Goal: Transaction & Acquisition: Purchase product/service

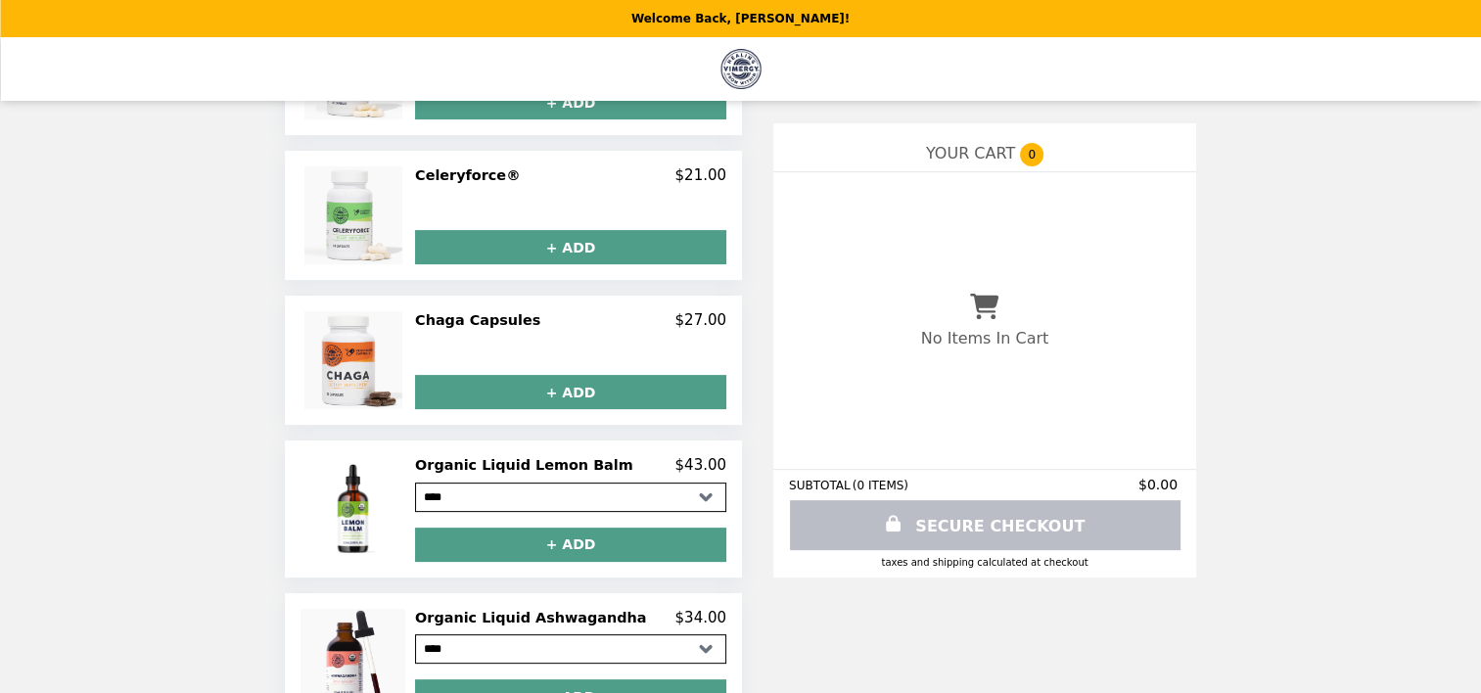
scroll to position [188, 0]
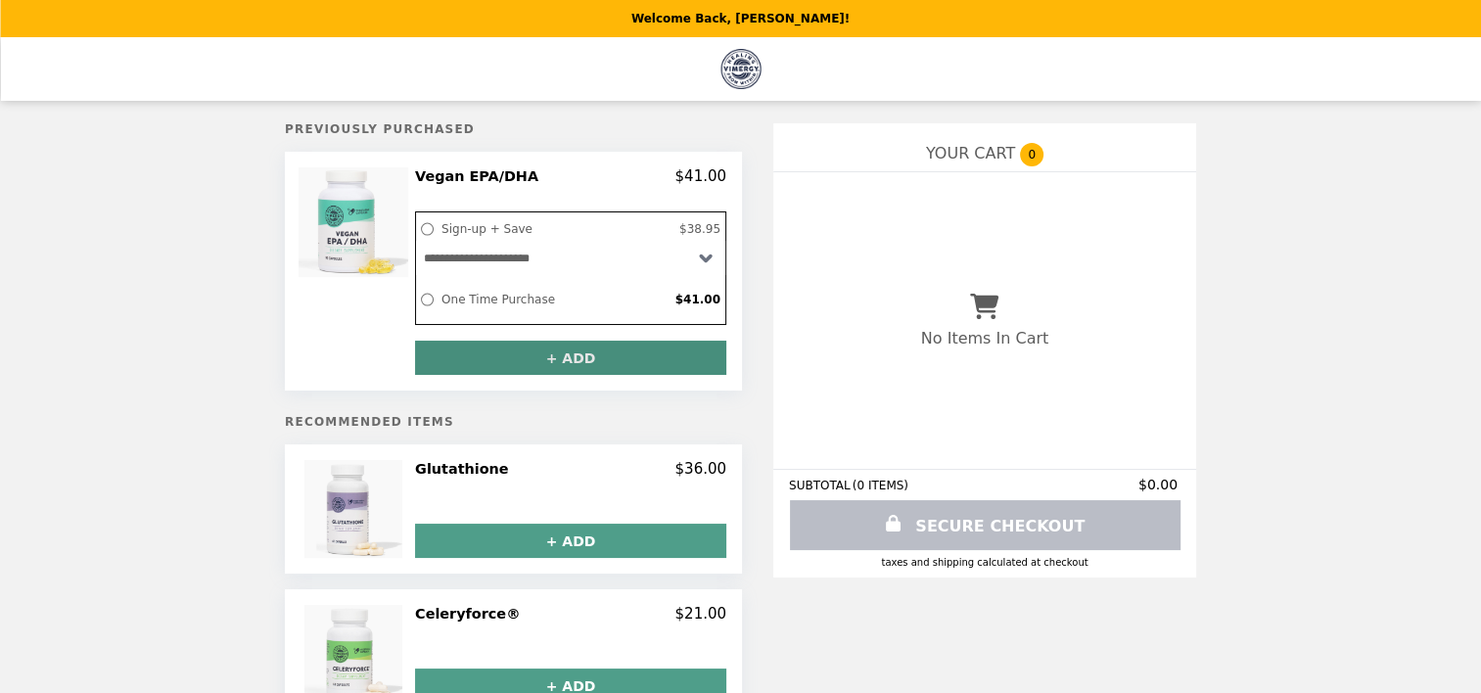
click at [583, 368] on button "+ ADD" at bounding box center [570, 358] width 311 height 34
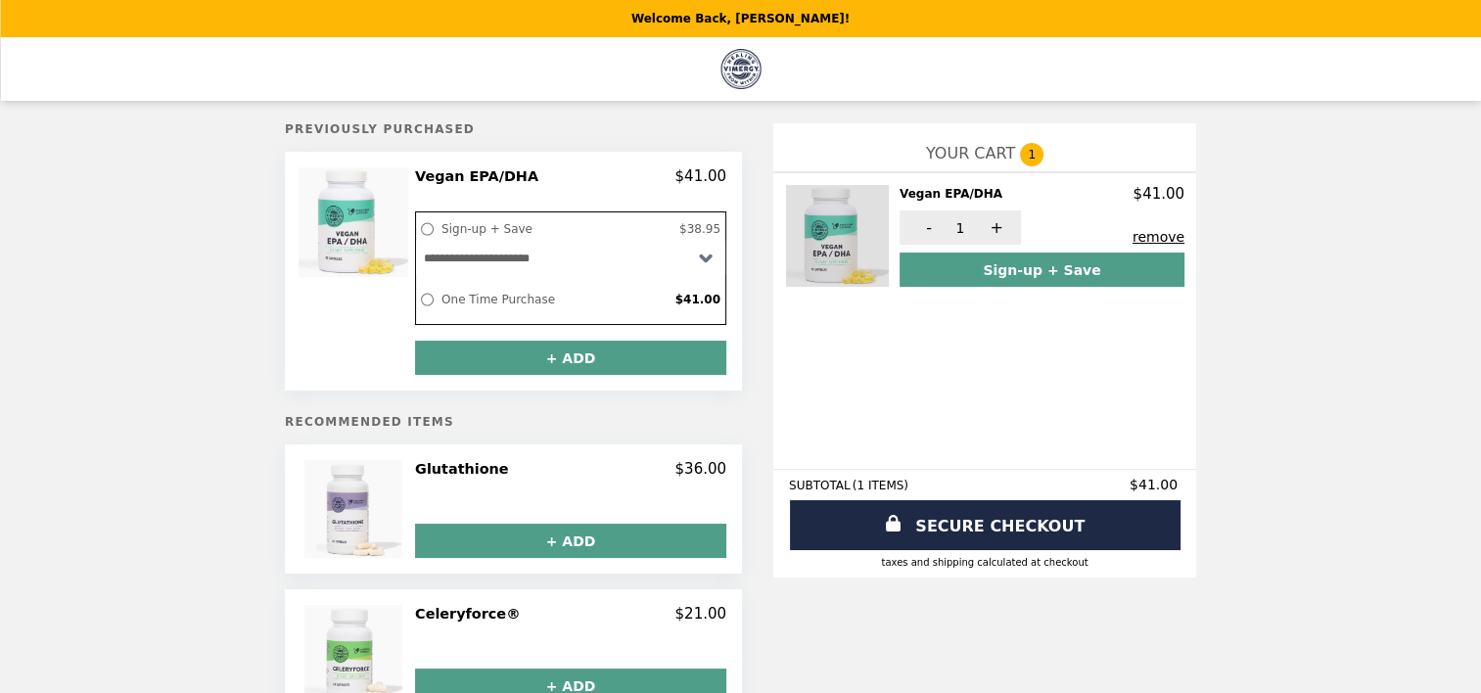
click at [803, 259] on img at bounding box center [839, 236] width 107 height 102
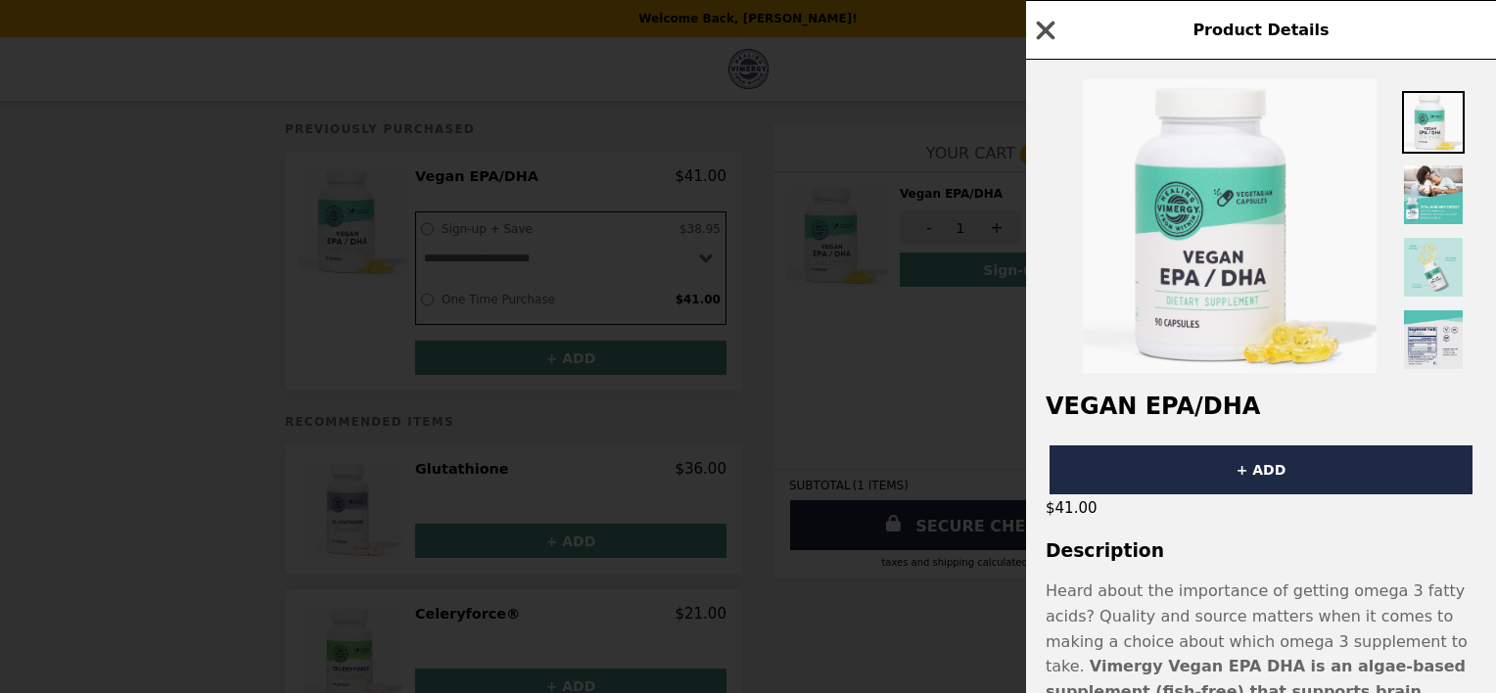
click at [1048, 25] on icon "button" at bounding box center [1046, 30] width 19 height 19
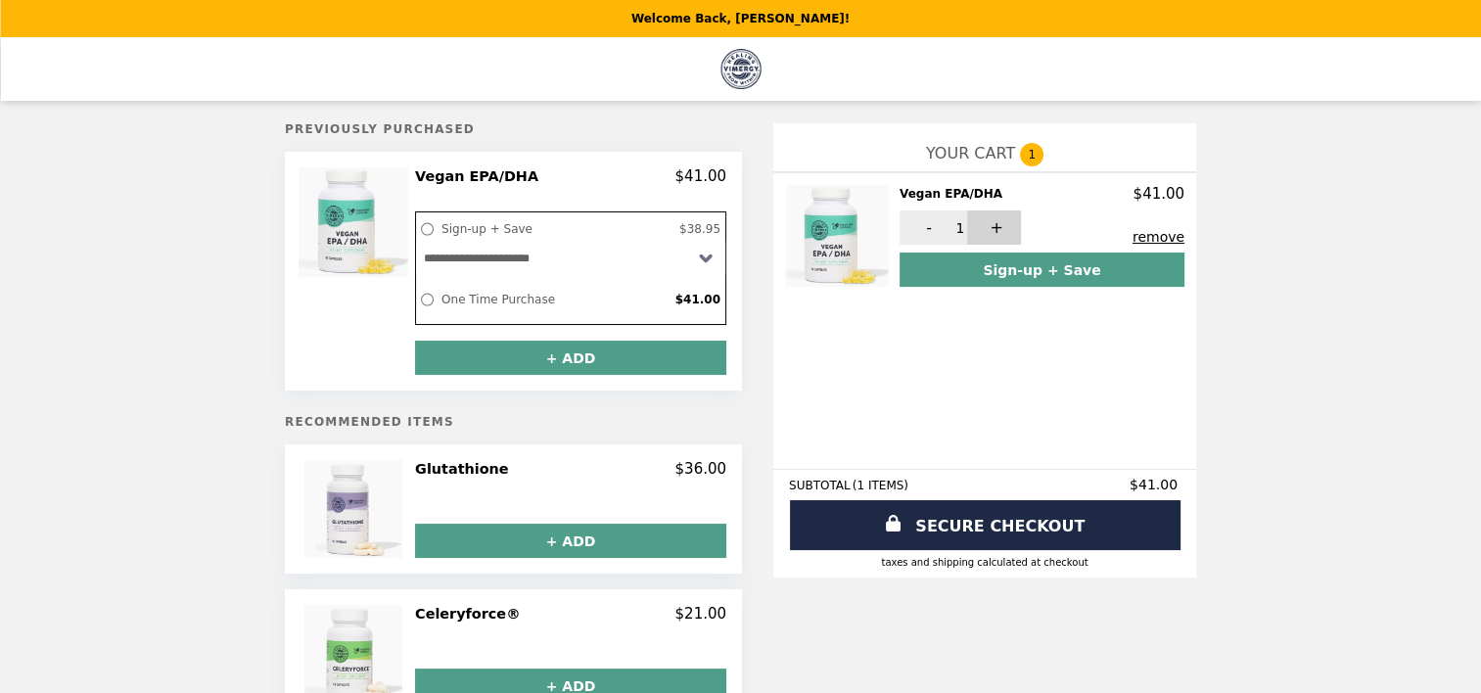
click at [969, 223] on button "+" at bounding box center [994, 227] width 54 height 34
click at [734, 70] on img "Main" at bounding box center [741, 69] width 40 height 40
